Goal: Information Seeking & Learning: Learn about a topic

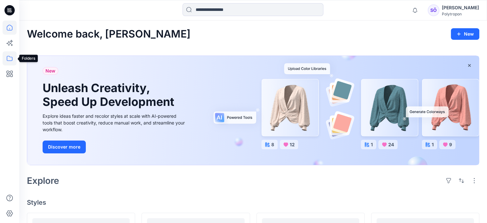
click at [6, 58] on icon at bounding box center [10, 58] width 14 height 14
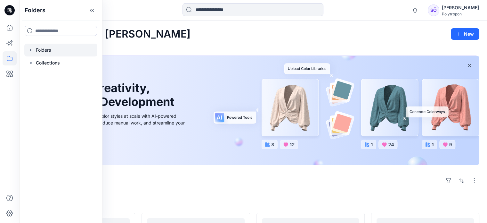
click at [43, 50] on div at bounding box center [60, 50] width 73 height 13
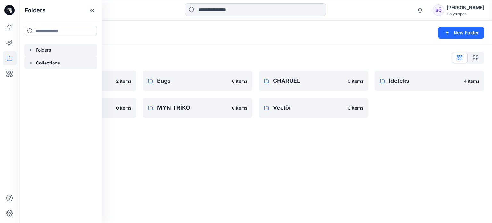
click at [48, 61] on p "Collections" at bounding box center [48, 63] width 24 height 8
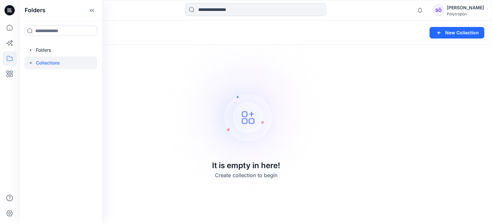
click at [10, 10] on icon at bounding box center [10, 9] width 3 height 0
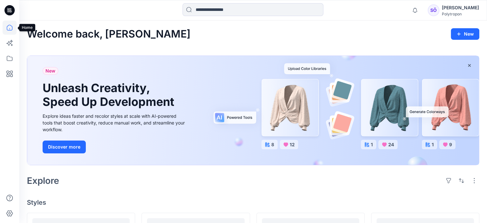
click at [9, 33] on icon at bounding box center [10, 28] width 14 height 14
click at [468, 61] on button "button" at bounding box center [470, 66] width 12 height 12
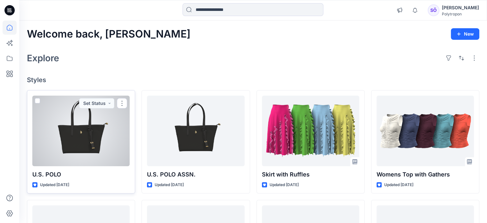
click at [44, 129] on div at bounding box center [80, 131] width 97 height 71
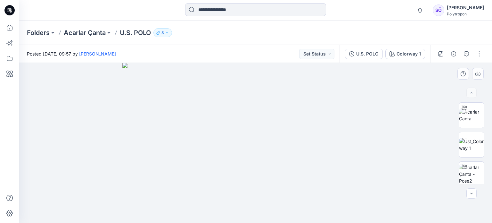
click at [292, 143] on img at bounding box center [255, 143] width 267 height 160
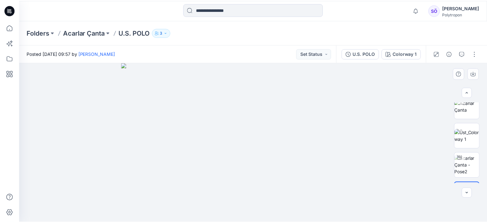
scroll to position [15, 0]
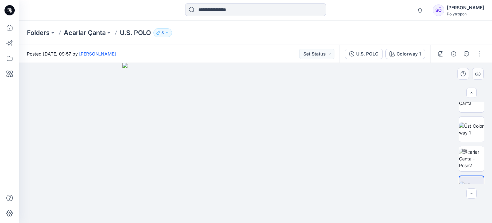
click at [245, 155] on img at bounding box center [255, 143] width 267 height 160
drag, startPoint x: 245, startPoint y: 155, endPoint x: 245, endPoint y: 170, distance: 15.1
click at [245, 170] on img at bounding box center [255, 143] width 267 height 160
click at [461, 165] on img at bounding box center [471, 158] width 25 height 20
drag, startPoint x: 256, startPoint y: 212, endPoint x: 198, endPoint y: 212, distance: 58.3
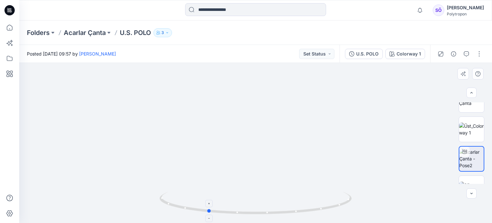
click at [198, 212] on icon at bounding box center [257, 204] width 194 height 24
drag, startPoint x: 198, startPoint y: 212, endPoint x: 99, endPoint y: 185, distance: 102.5
click at [99, 185] on div at bounding box center [255, 143] width 473 height 160
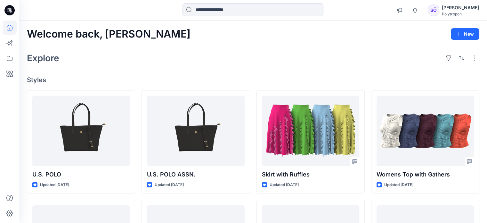
drag, startPoint x: 487, startPoint y: 91, endPoint x: 490, endPoint y: 100, distance: 9.1
click at [487, 100] on html "Notifications [PERSON_NAME] has invited you to the Folder Acarlar Çanta [DATE] …" at bounding box center [243, 222] width 487 height 444
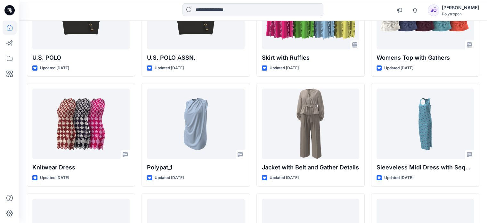
scroll to position [123, 0]
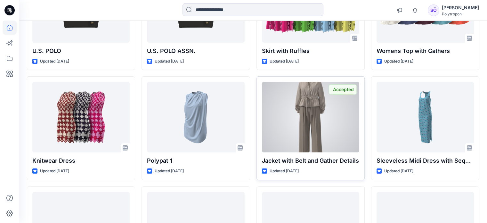
click at [309, 118] on div at bounding box center [310, 117] width 97 height 71
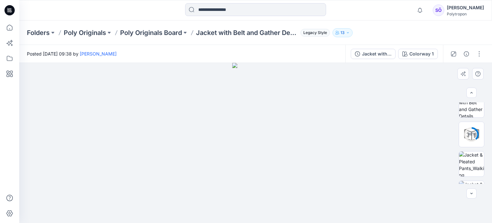
scroll to position [121, 0]
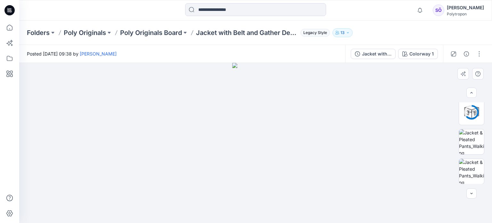
click at [264, 116] on img at bounding box center [255, 143] width 47 height 160
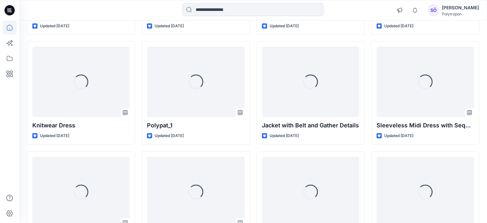
scroll to position [160, 0]
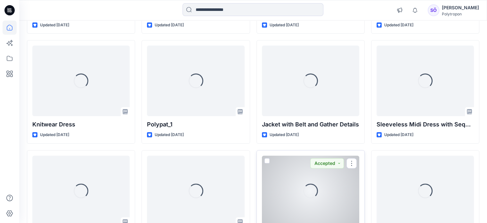
click at [282, 164] on div "Loading..." at bounding box center [310, 190] width 97 height 71
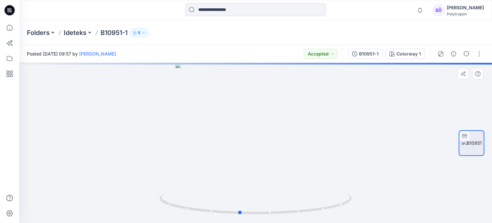
drag, startPoint x: 247, startPoint y: 180, endPoint x: 227, endPoint y: 170, distance: 22.8
click at [227, 170] on div at bounding box center [255, 143] width 473 height 160
drag, startPoint x: 227, startPoint y: 170, endPoint x: 272, endPoint y: 171, distance: 44.9
click at [272, 171] on div at bounding box center [255, 143] width 473 height 160
